Goal: Answer question/provide support

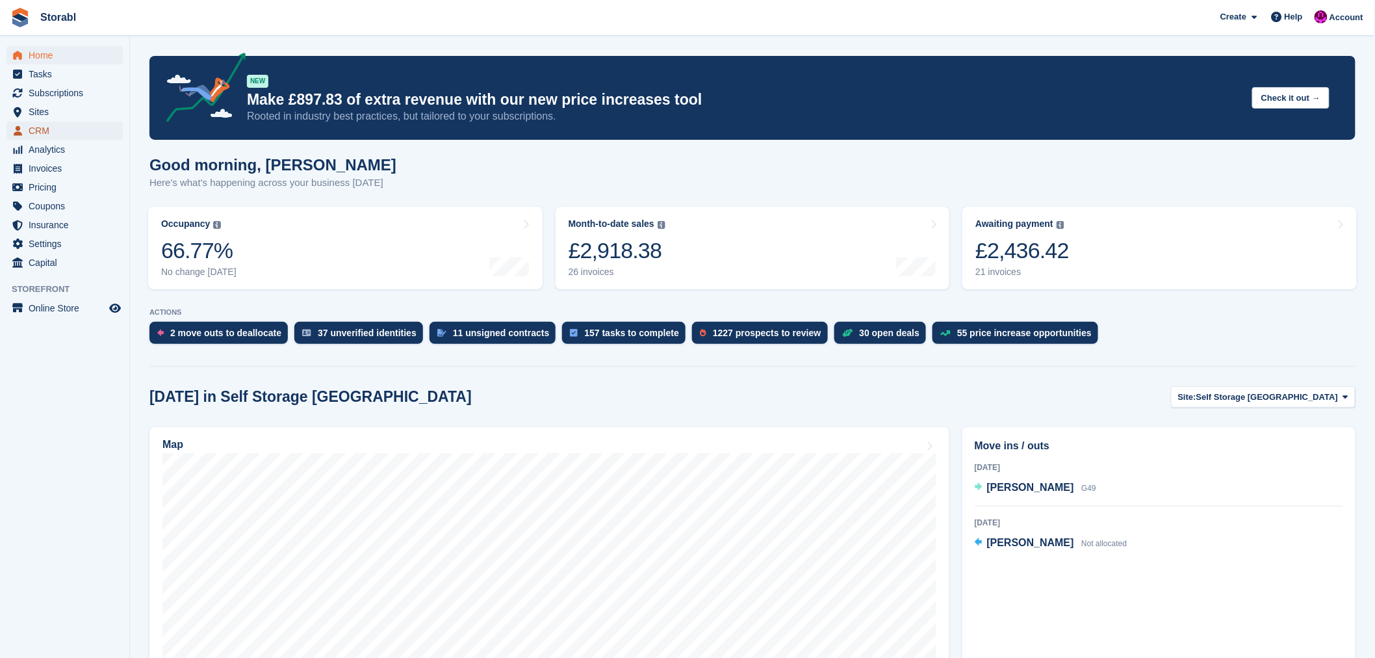
click at [36, 131] on span "CRM" at bounding box center [68, 131] width 78 height 18
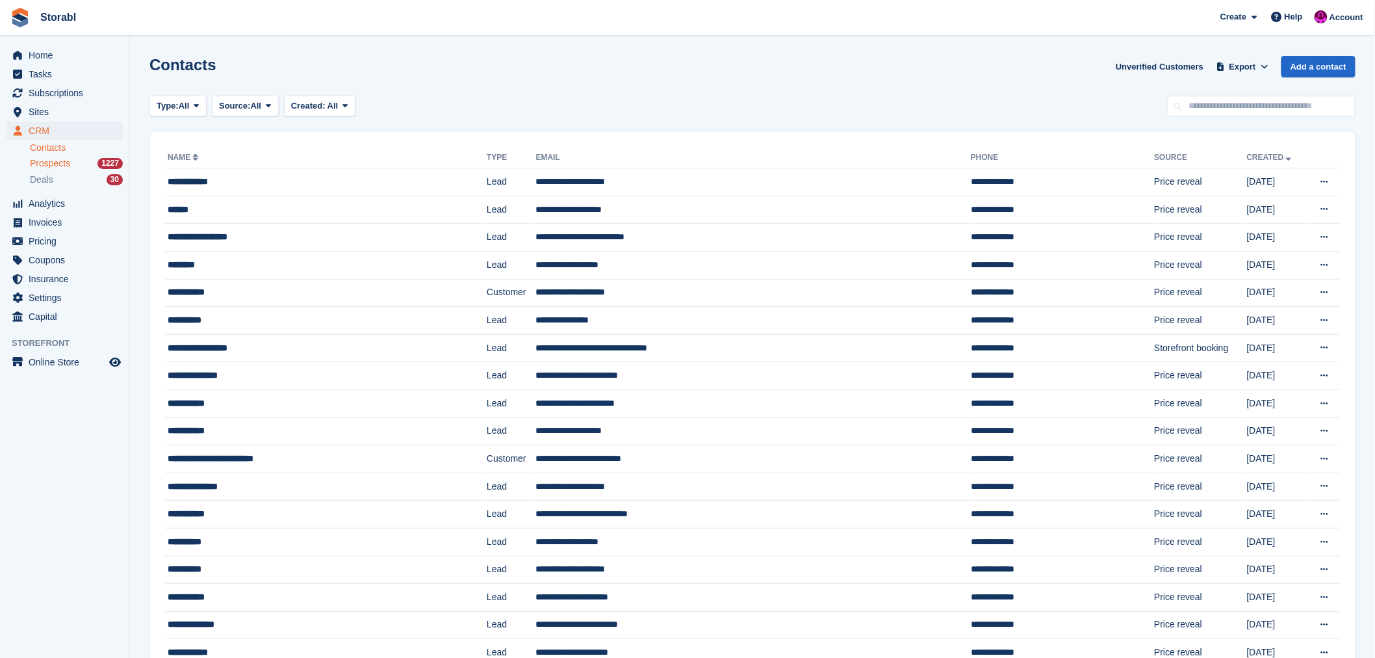
click at [46, 161] on span "Prospects" at bounding box center [50, 163] width 40 height 12
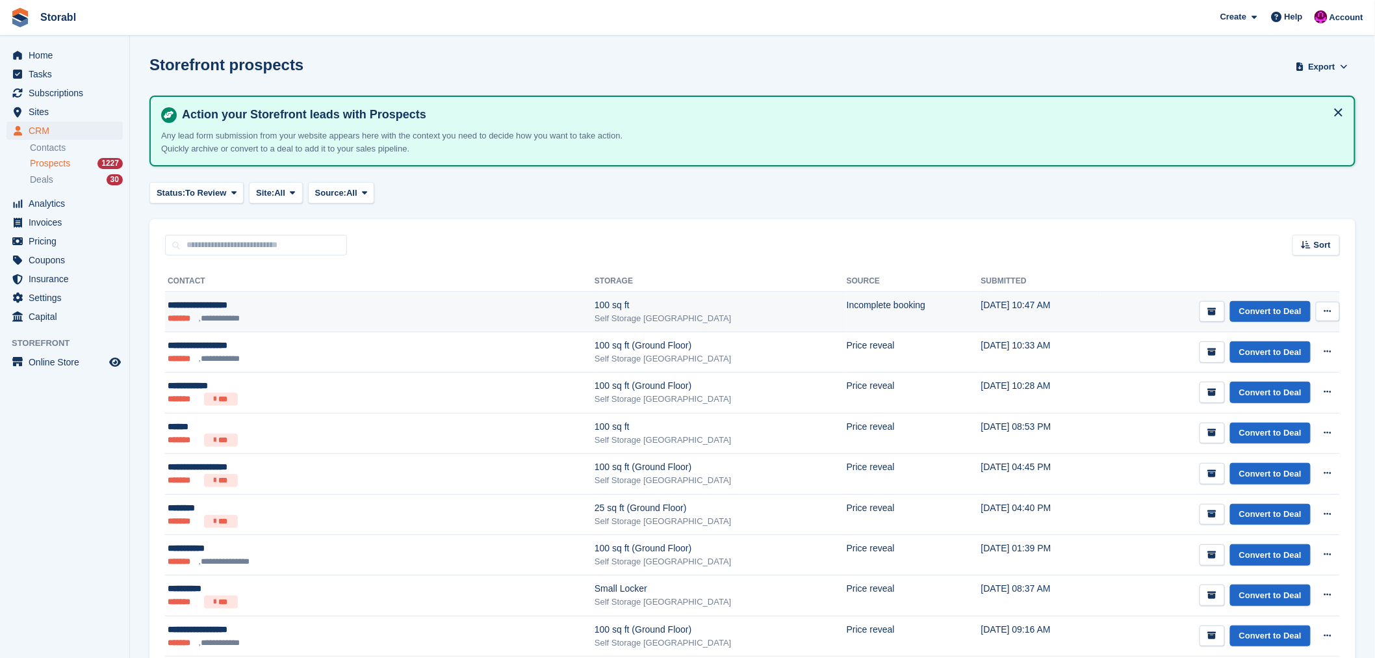
click at [209, 307] on div "**********" at bounding box center [293, 305] width 250 height 14
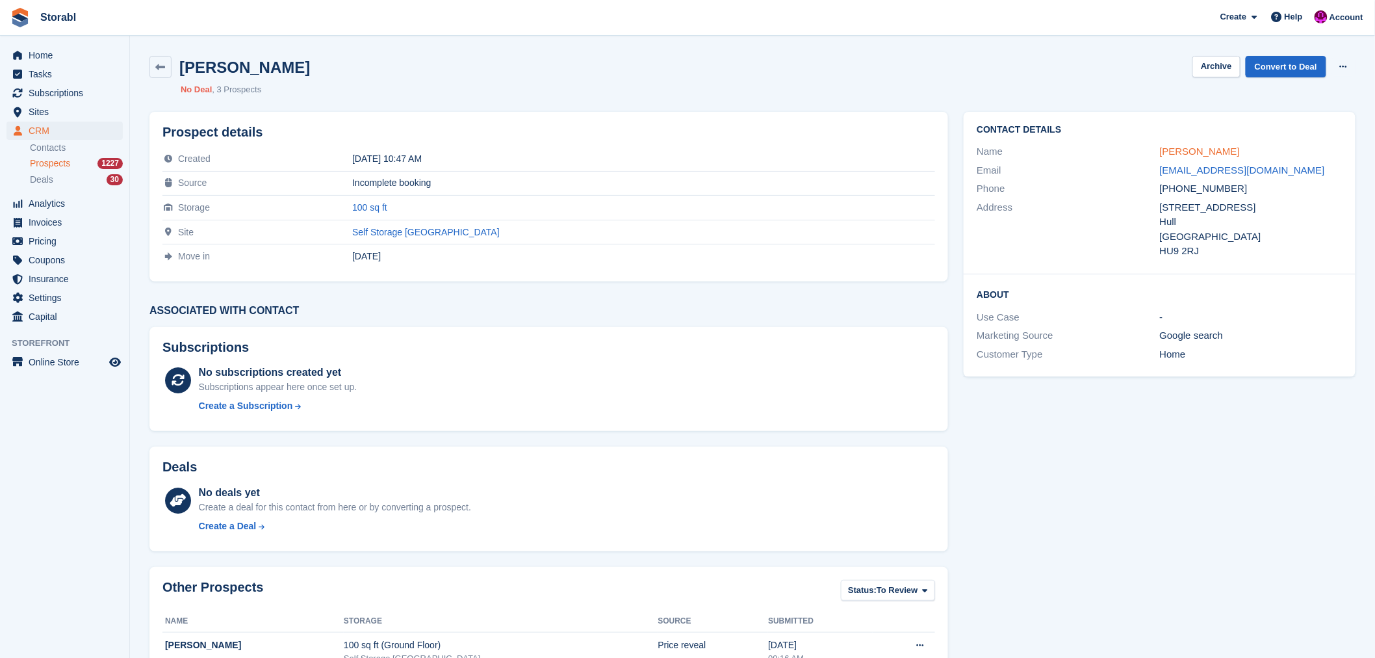
click at [1194, 155] on link "Charlotte Thompson" at bounding box center [1200, 151] width 80 height 11
